Goal: Information Seeking & Learning: Learn about a topic

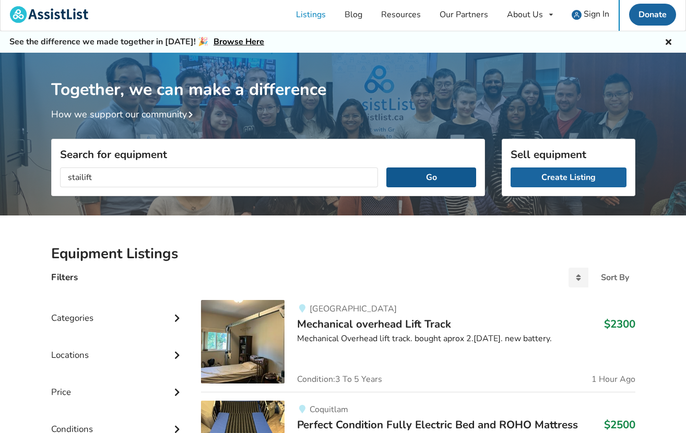
type input "stailift"
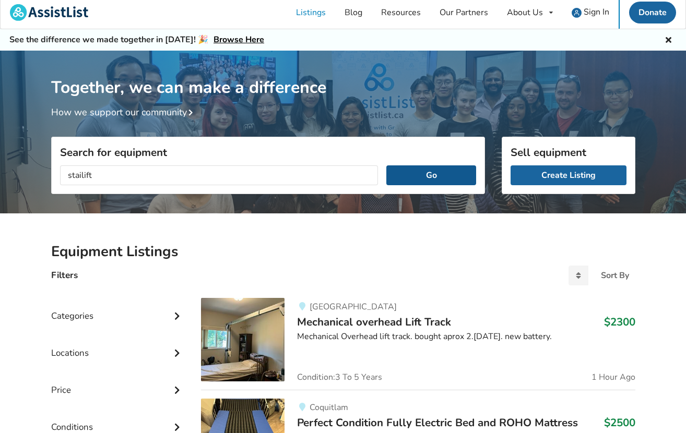
click at [425, 177] on button "Go" at bounding box center [430, 175] width 89 height 20
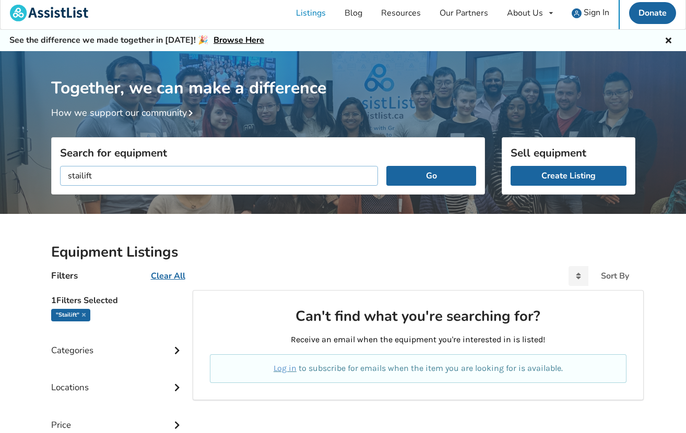
drag, startPoint x: 90, startPoint y: 176, endPoint x: 61, endPoint y: 174, distance: 29.3
click at [61, 174] on input "stailift" at bounding box center [219, 176] width 318 height 20
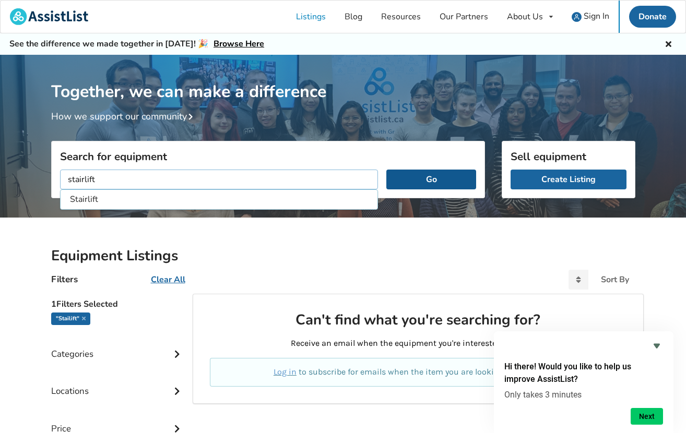
type input "stairlift"
click at [438, 176] on button "Go" at bounding box center [430, 180] width 89 height 20
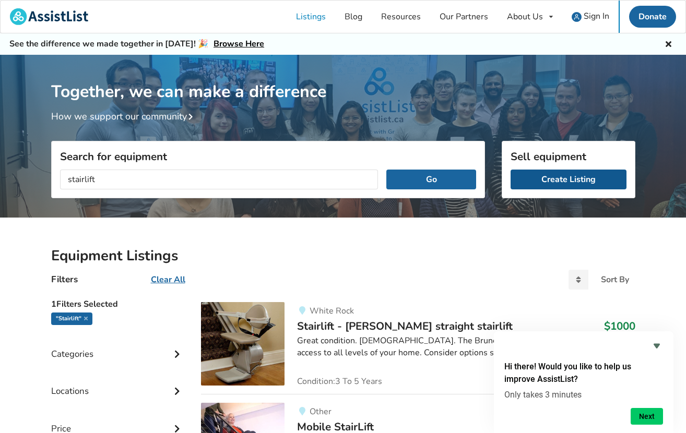
click at [532, 178] on link "Create Listing" at bounding box center [569, 180] width 116 height 20
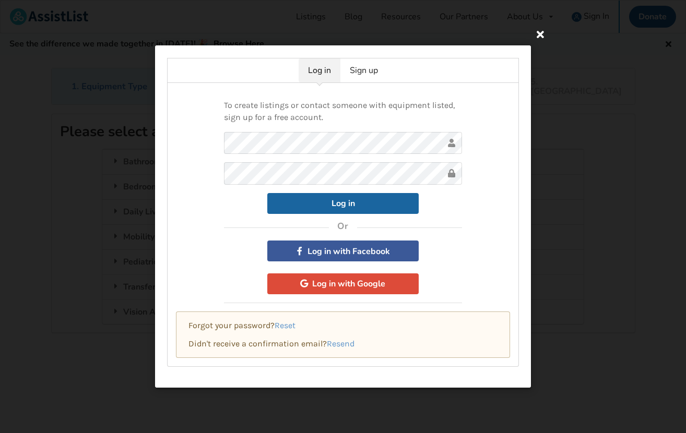
click at [545, 35] on icon at bounding box center [540, 34] width 19 height 19
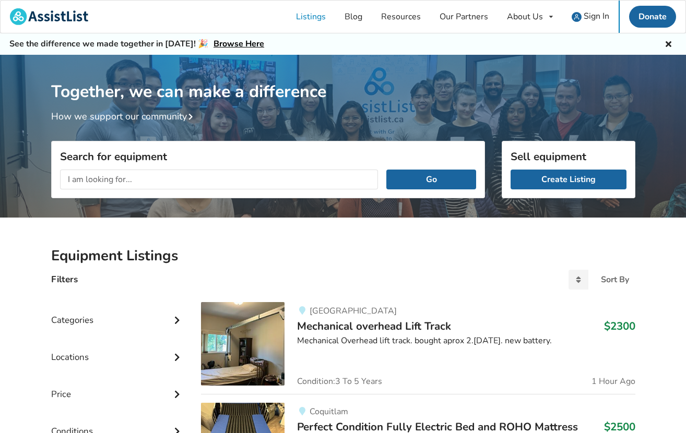
scroll to position [1, 0]
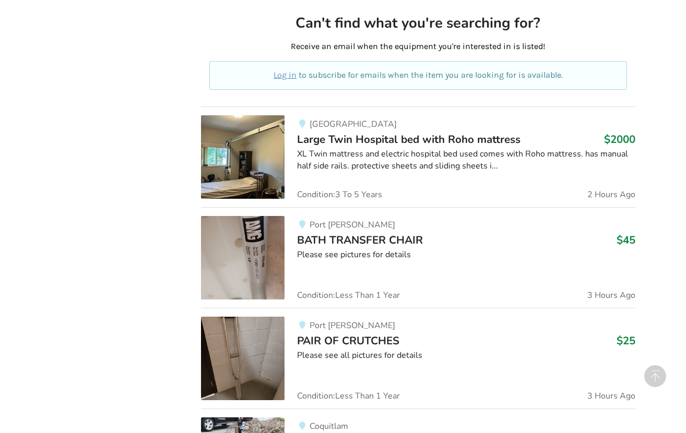
scroll to position [600, 0]
